Goal: Transaction & Acquisition: Obtain resource

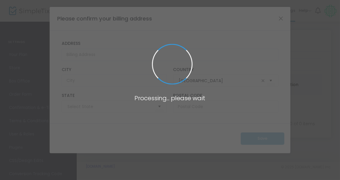
type input "[US_STATE]"
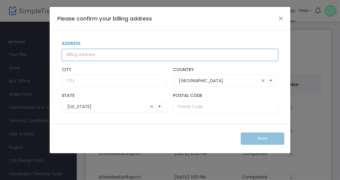
click at [89, 55] on input "Address" at bounding box center [170, 55] width 216 height 12
type input "[STREET_ADDRESS]"
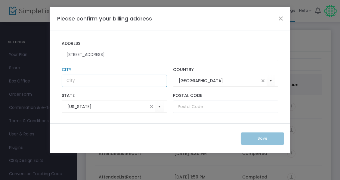
type input "[GEOGRAPHIC_DATA]"
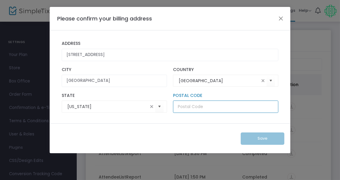
type input "38104-5128"
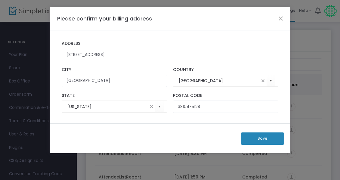
drag, startPoint x: 262, startPoint y: 139, endPoint x: 242, endPoint y: 176, distance: 42.9
click at [263, 139] on button "Save" at bounding box center [262, 138] width 44 height 12
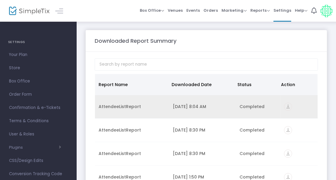
click at [285, 104] on icon "vertical_align_bottom" at bounding box center [288, 107] width 8 height 8
click at [284, 107] on icon "vertical_align_bottom" at bounding box center [288, 107] width 8 height 8
